Goal: Information Seeking & Learning: Learn about a topic

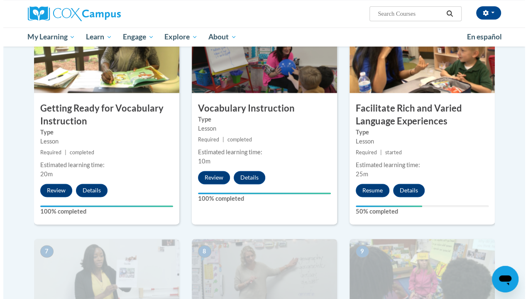
scroll to position [436, 0]
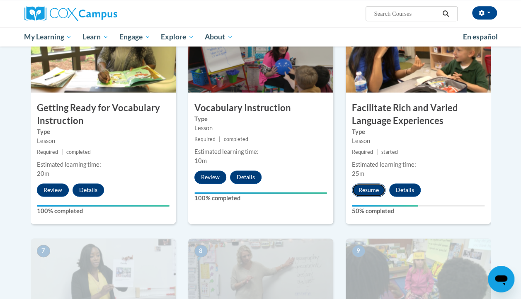
click at [362, 191] on button "Resume" at bounding box center [369, 189] width 34 height 13
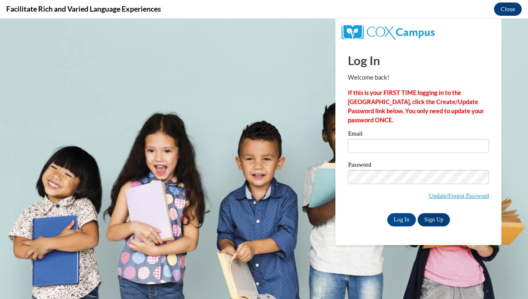
scroll to position [0, 0]
click at [371, 144] on input "Email" at bounding box center [418, 146] width 141 height 14
type input "navam0463@my.uwstout.edu"
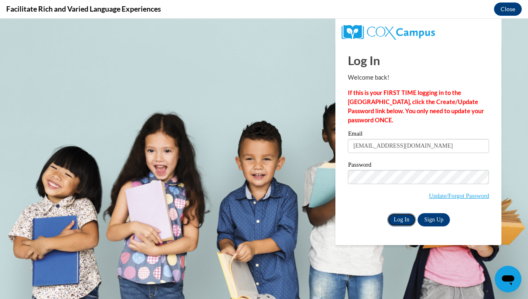
click at [400, 220] on input "Log In" at bounding box center [401, 219] width 29 height 13
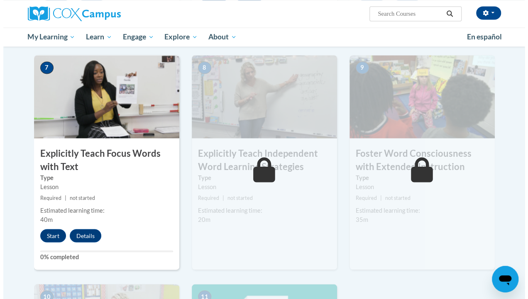
scroll to position [623, 0]
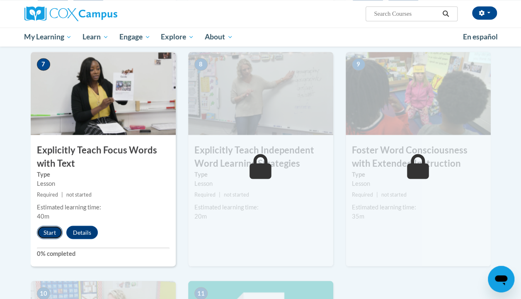
click at [48, 231] on button "Start" at bounding box center [50, 232] width 26 height 13
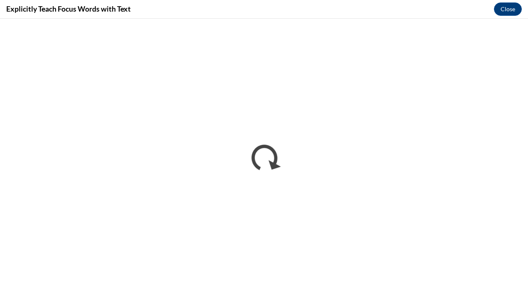
scroll to position [0, 0]
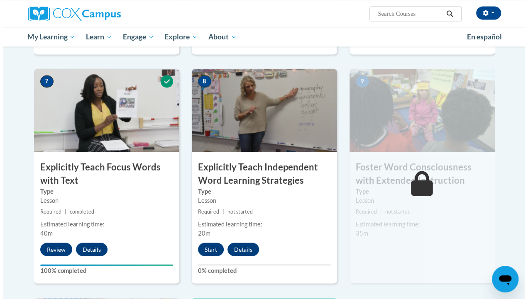
scroll to position [619, 0]
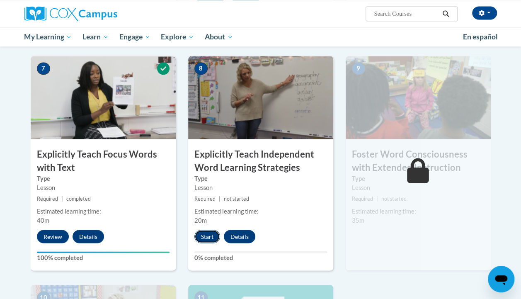
click at [202, 234] on button "Start" at bounding box center [208, 236] width 26 height 13
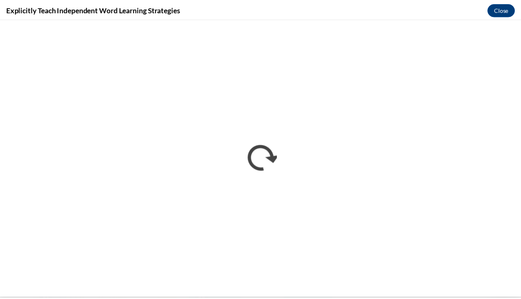
scroll to position [0, 0]
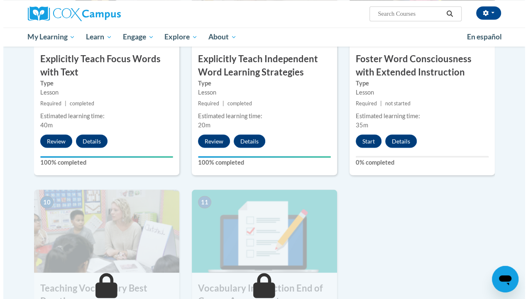
scroll to position [714, 0]
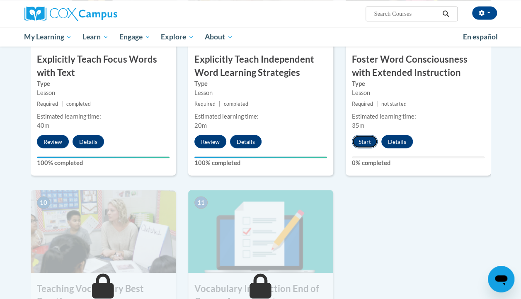
click at [355, 143] on button "Start" at bounding box center [365, 141] width 26 height 13
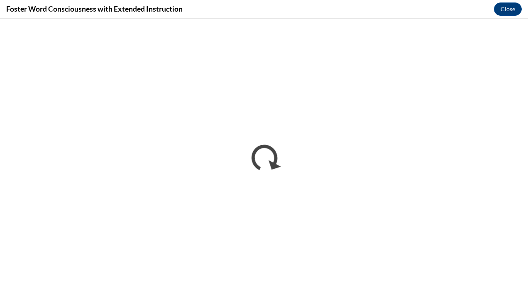
scroll to position [0, 0]
